Goal: Task Accomplishment & Management: Manage account settings

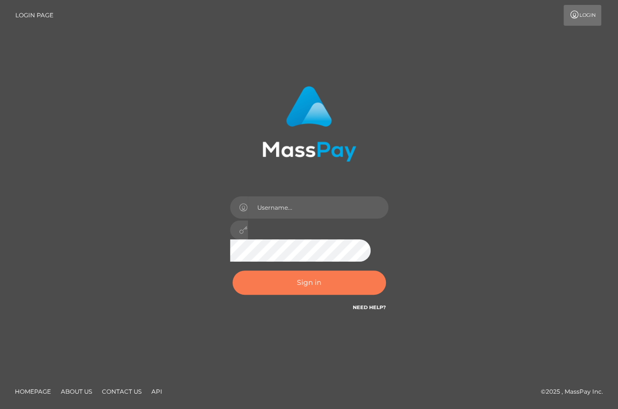
click at [287, 286] on button "Sign in" at bounding box center [309, 283] width 153 height 24
type input "aluasupport"
click at [287, 284] on button "Sign in" at bounding box center [309, 283] width 153 height 24
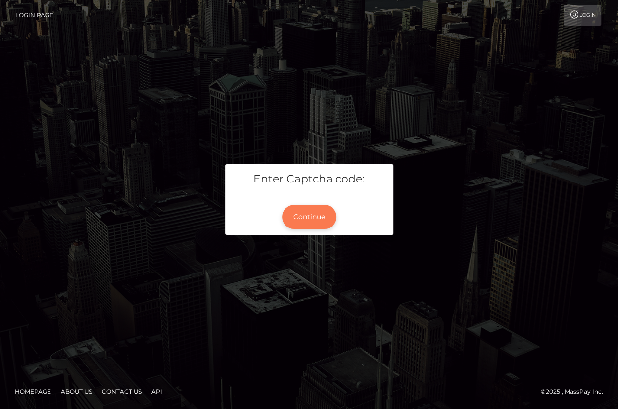
click at [301, 213] on button "Continue" at bounding box center [309, 217] width 54 height 24
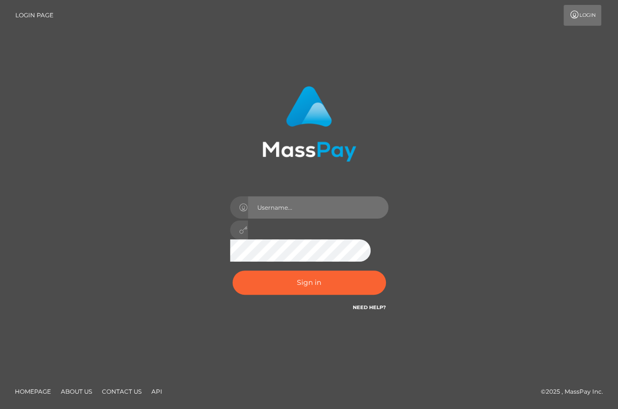
type input "aluasupport"
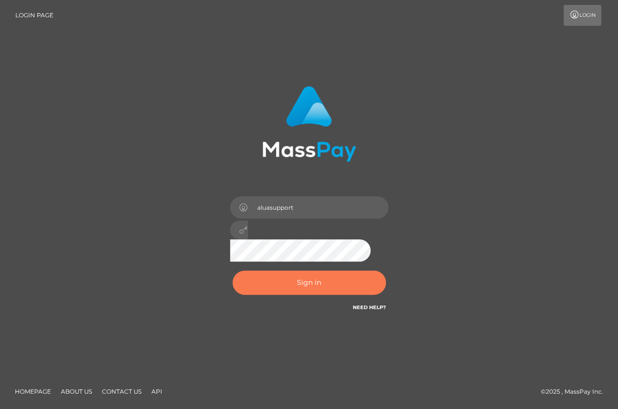
click at [316, 284] on button "Sign in" at bounding box center [309, 283] width 153 height 24
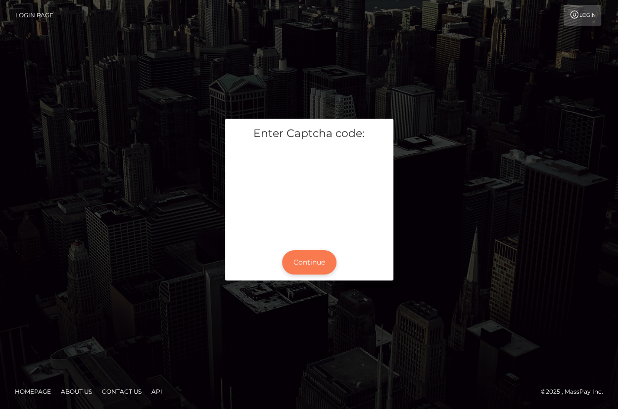
click at [308, 261] on button "Continue" at bounding box center [309, 263] width 54 height 24
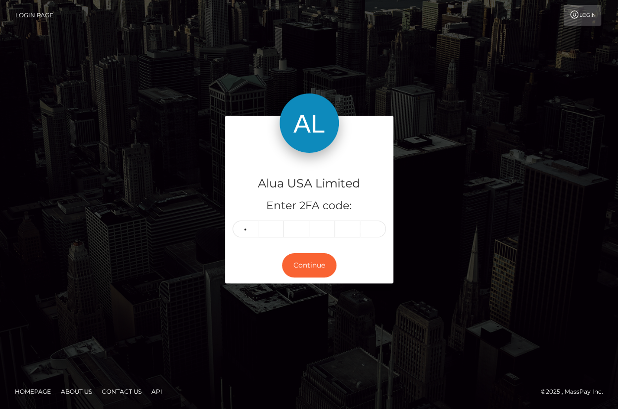
type input "7"
type input "4"
type input "3"
type input "4"
type input "3"
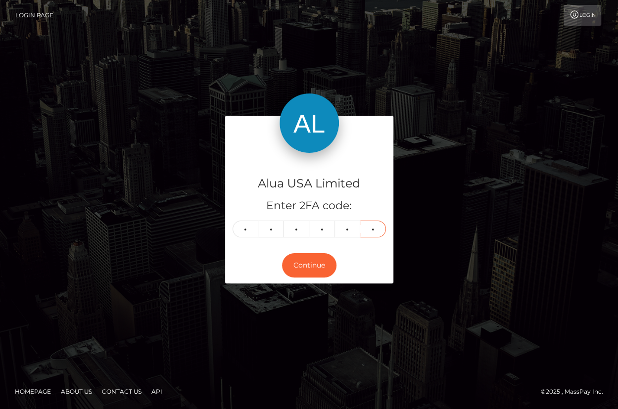
type input "2"
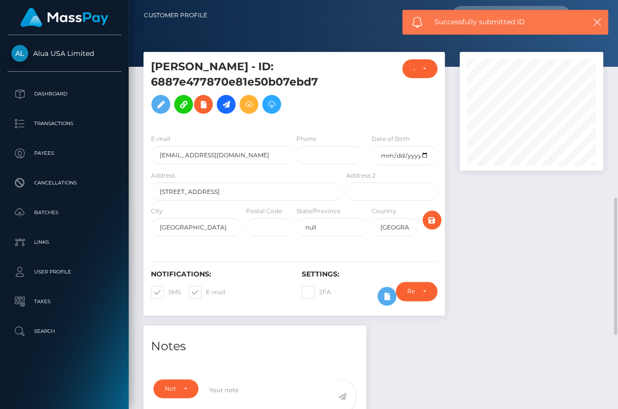
scroll to position [119, 144]
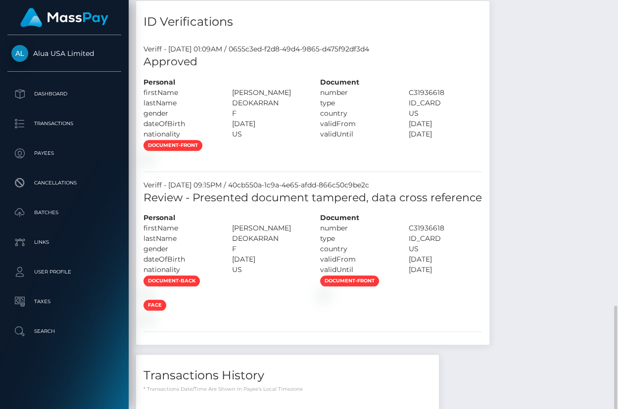
scroll to position [594, 0]
